Goal: Task Accomplishment & Management: Manage account settings

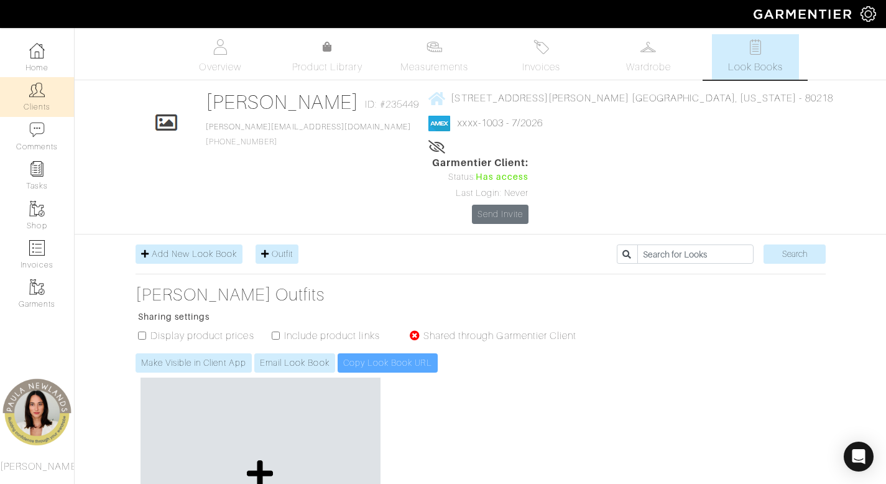
click at [40, 93] on img at bounding box center [37, 90] width 16 height 16
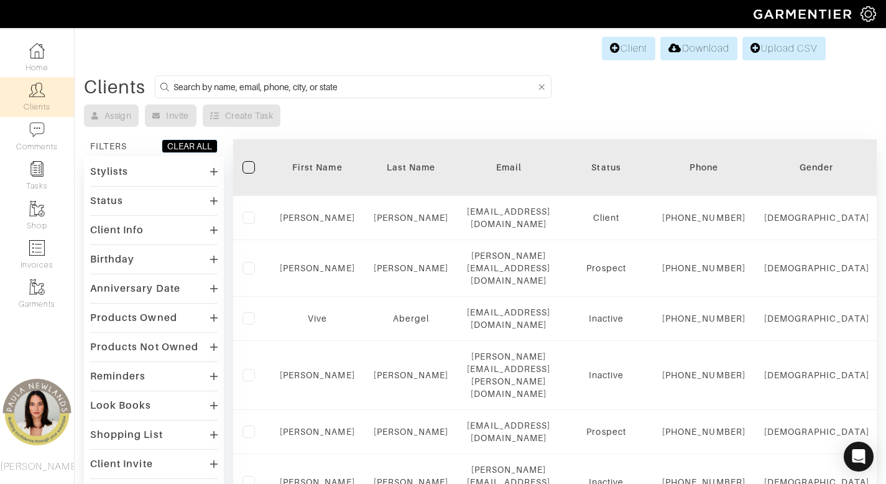
click at [443, 85] on input at bounding box center [354, 87] width 362 height 16
type input "a"
type input "taylor"
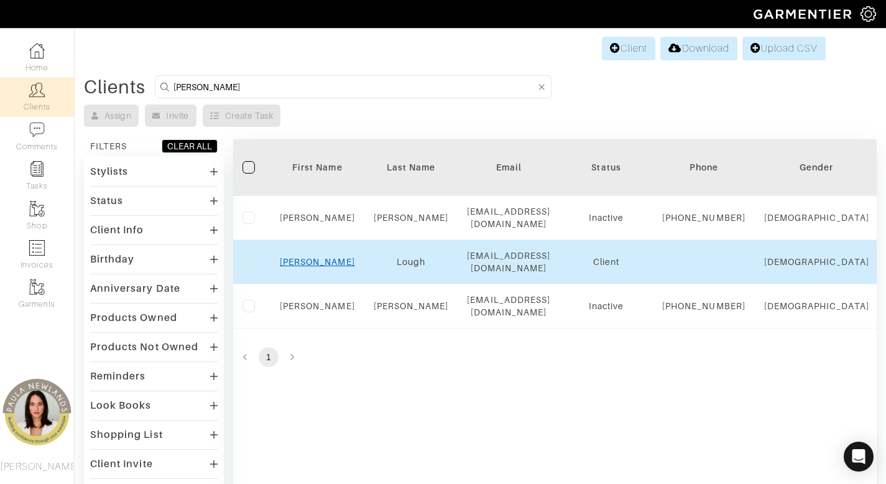
click at [313, 267] on link "[PERSON_NAME]" at bounding box center [317, 262] width 75 height 10
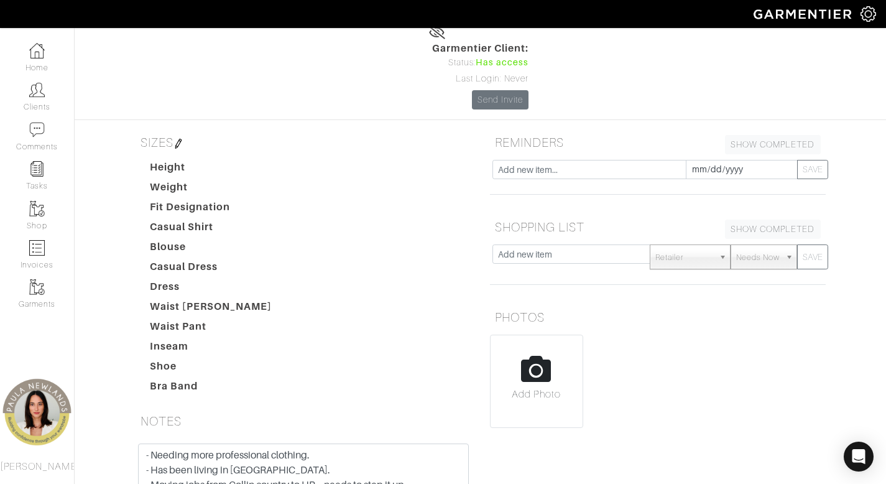
scroll to position [236, 0]
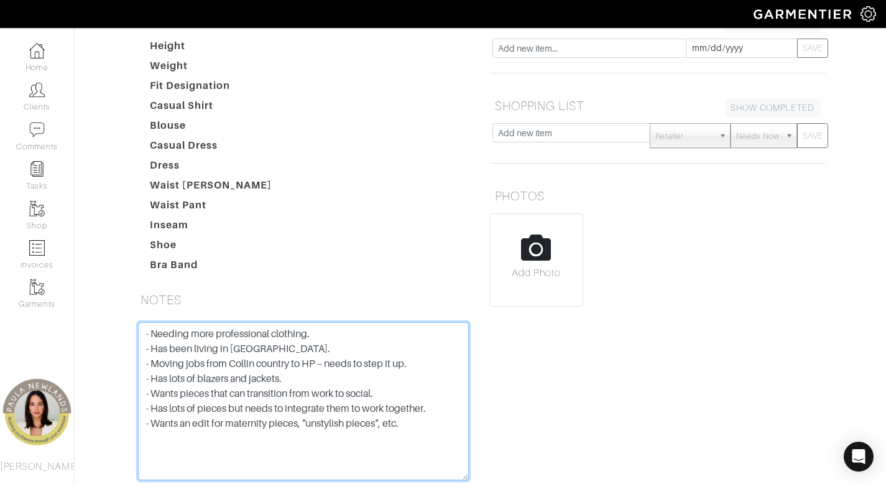
click at [308, 378] on textarea "- Needing more professional clothing. - Has been living in [GEOGRAPHIC_DATA]. -…" at bounding box center [303, 401] width 331 height 158
paste textarea "[US_STATE] leadership institute works with [PERSON_NAME] works for city of [PER…"
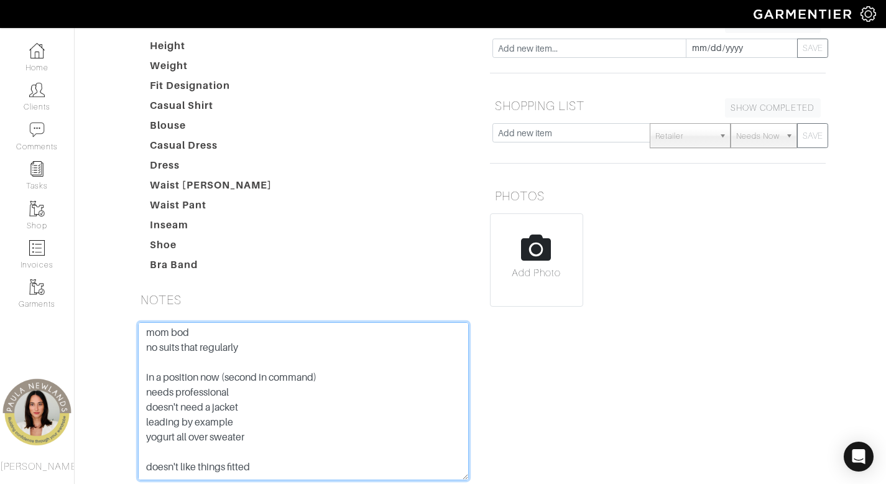
scroll to position [284, 0]
type textarea "- Needing more professional clothing. - Has been living in [GEOGRAPHIC_DATA]. -…"
